Goal: Find specific page/section: Find specific page/section

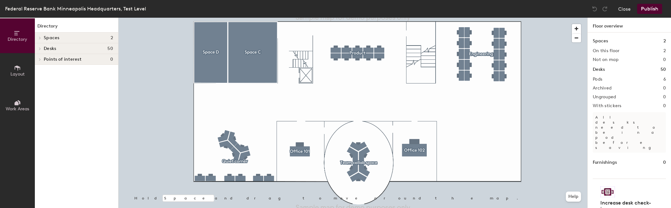
click at [50, 48] on span "Desks" at bounding box center [50, 48] width 12 height 5
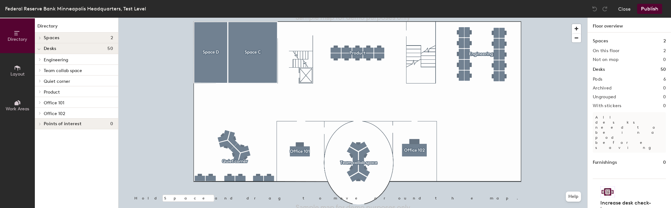
click at [39, 48] on icon at bounding box center [38, 49] width 3 height 3
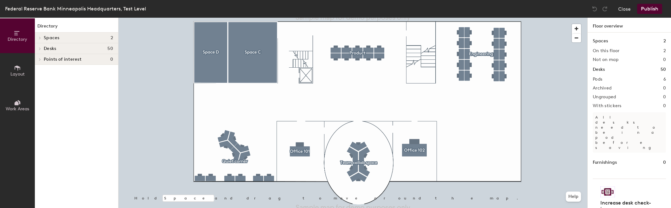
click at [39, 50] on icon at bounding box center [40, 48] width 3 height 3
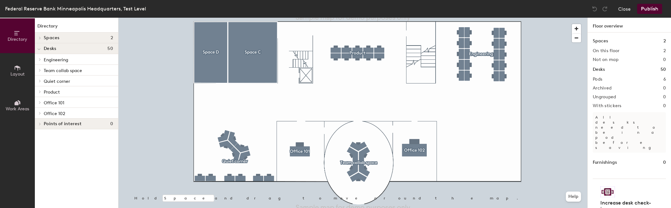
click at [49, 113] on span "Office 102" at bounding box center [55, 113] width 22 height 5
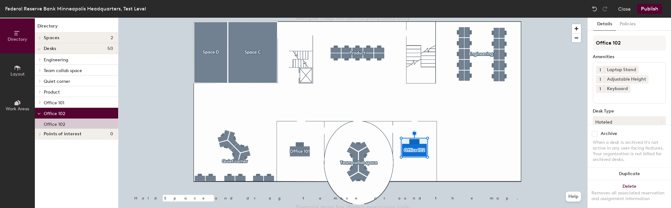
click at [476, 18] on div at bounding box center [352, 18] width 469 height 0
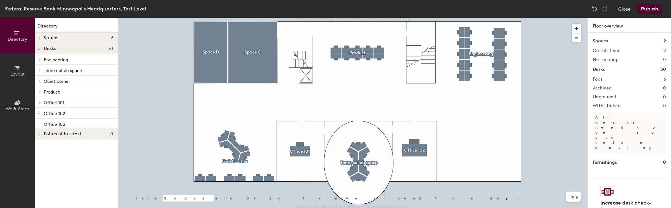
click at [549, 18] on div at bounding box center [352, 18] width 469 height 0
click at [578, 29] on span "button" at bounding box center [576, 28] width 9 height 9
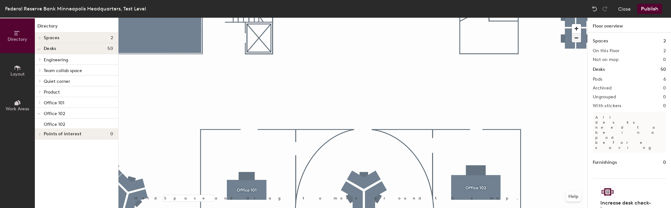
click at [577, 38] on span "button" at bounding box center [576, 38] width 9 height 9
click at [577, 37] on span "button" at bounding box center [576, 38] width 9 height 9
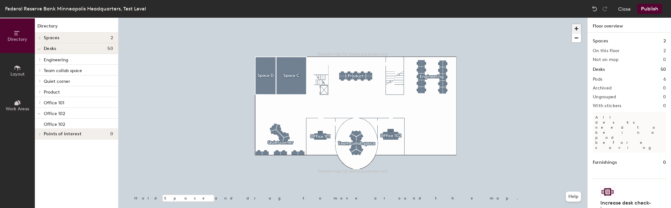
click at [576, 28] on span "button" at bounding box center [576, 28] width 9 height 9
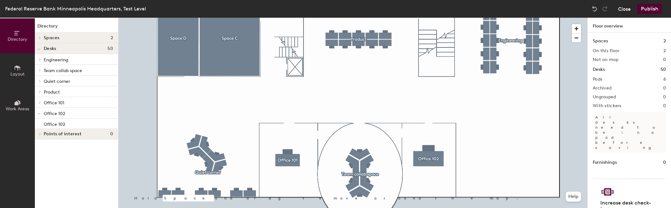
click at [631, 10] on button "Close" at bounding box center [624, 9] width 13 height 10
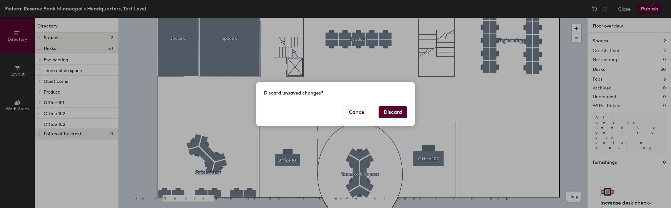
click at [391, 112] on button "Discard" at bounding box center [393, 112] width 29 height 12
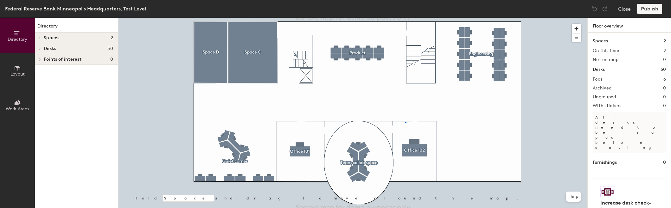
click at [405, 18] on div at bounding box center [352, 18] width 469 height 0
click at [624, 10] on button "Close" at bounding box center [624, 9] width 13 height 10
click at [628, 8] on button "Close" at bounding box center [624, 9] width 13 height 10
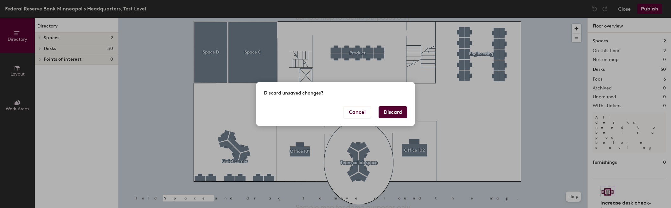
click at [625, 9] on div "Discard unsaved changes? Cancel Discard" at bounding box center [335, 104] width 671 height 208
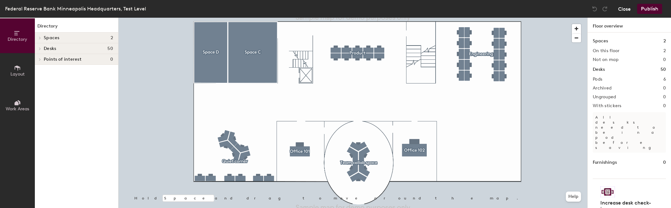
click at [623, 10] on button "Close" at bounding box center [624, 9] width 13 height 10
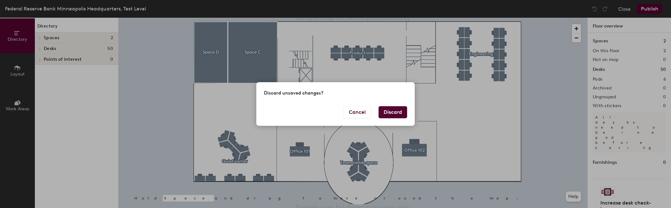
click at [389, 114] on button "Discard" at bounding box center [393, 112] width 29 height 12
